Goal: Information Seeking & Learning: Check status

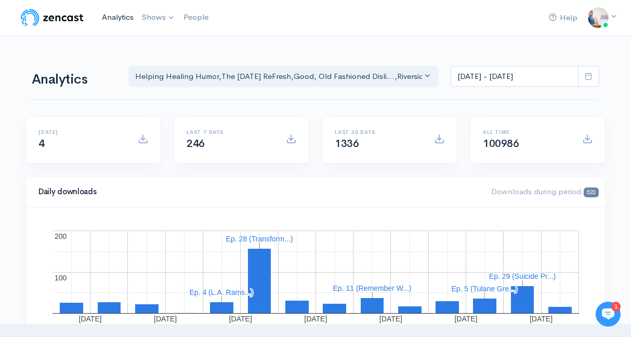
click at [113, 20] on link "Analytics" at bounding box center [118, 17] width 40 height 22
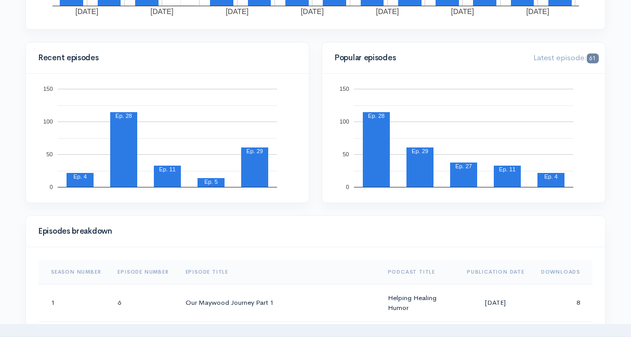
click at [552, 265] on th "Downloads" at bounding box center [563, 272] width 60 height 25
click at [552, 265] on th "Downloads" at bounding box center [559, 272] width 68 height 25
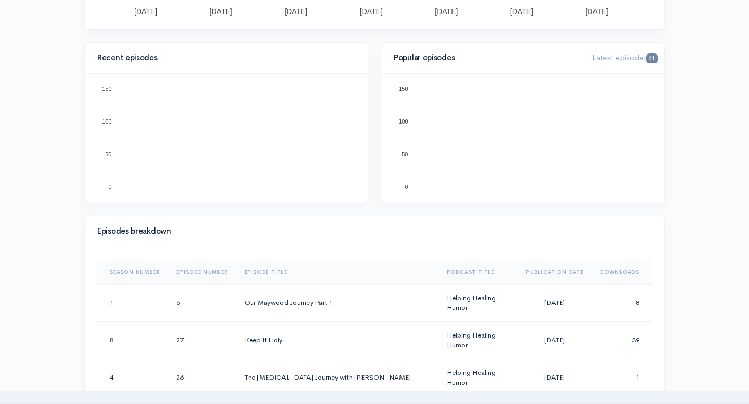
scroll to position [321, 0]
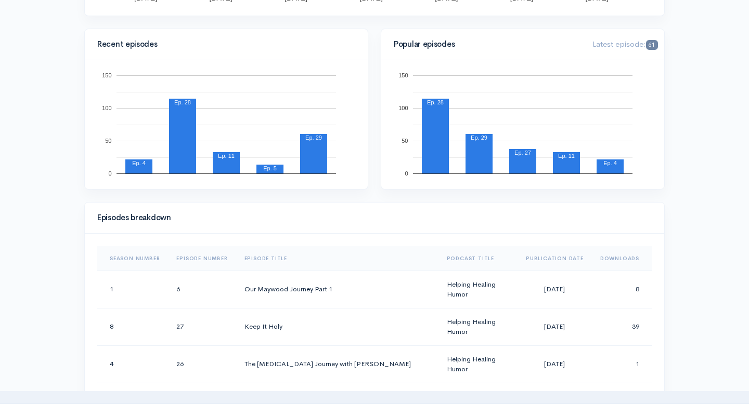
click at [612, 259] on th "Downloads" at bounding box center [622, 258] width 60 height 25
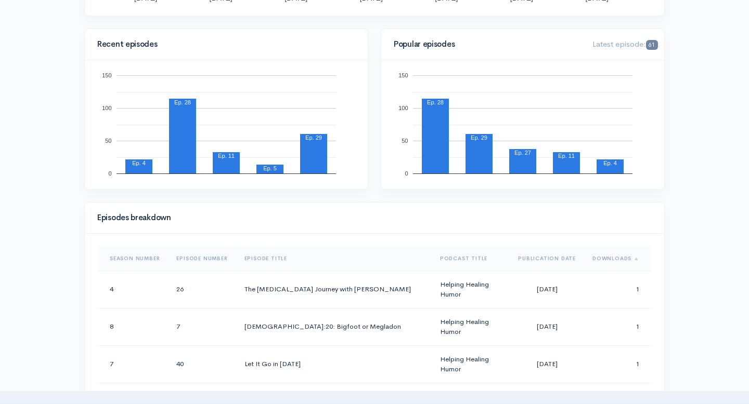
click at [612, 259] on th "Downloads" at bounding box center [618, 258] width 68 height 25
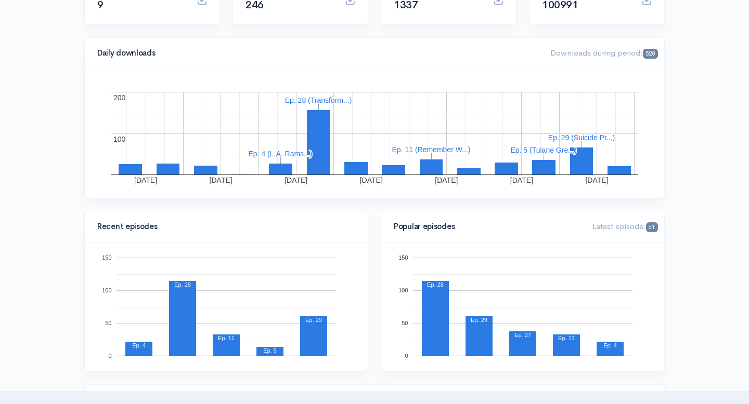
scroll to position [0, 0]
